Goal: Check status: Check status

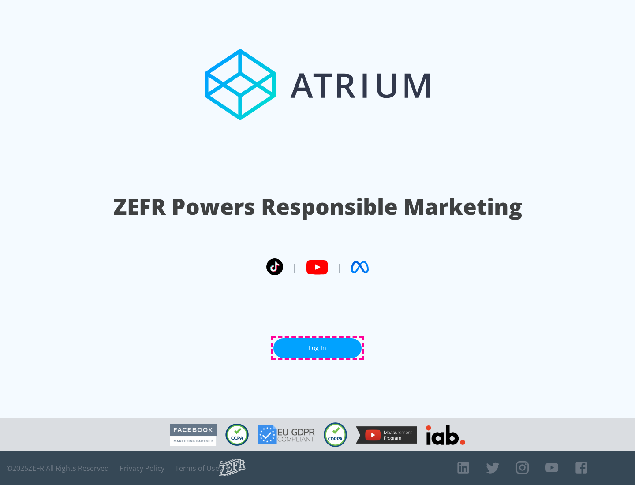
click at [318, 348] on link "Log In" at bounding box center [318, 348] width 88 height 20
